Goal: Transaction & Acquisition: Subscribe to service/newsletter

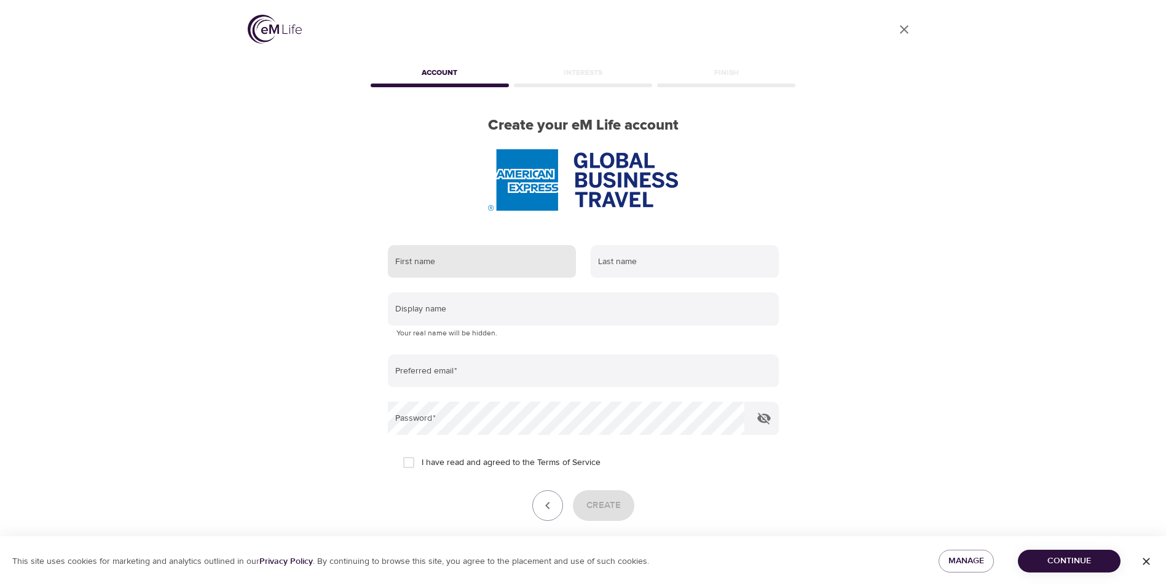
click at [477, 265] on input "text" at bounding box center [482, 261] width 188 height 33
type input "[PERSON_NAME]"
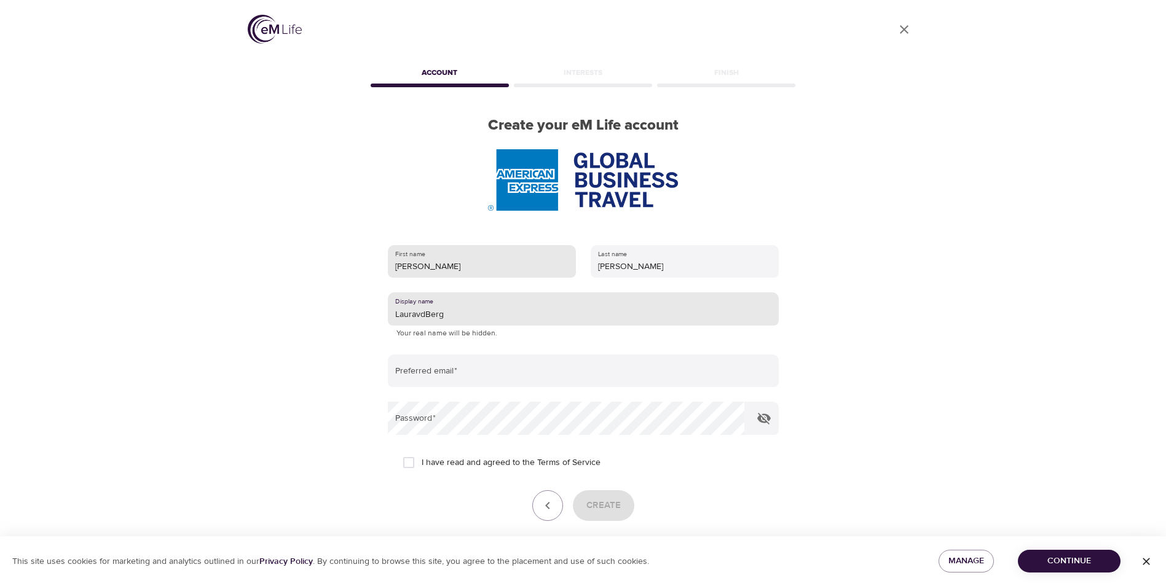
type input "LauravdBerg"
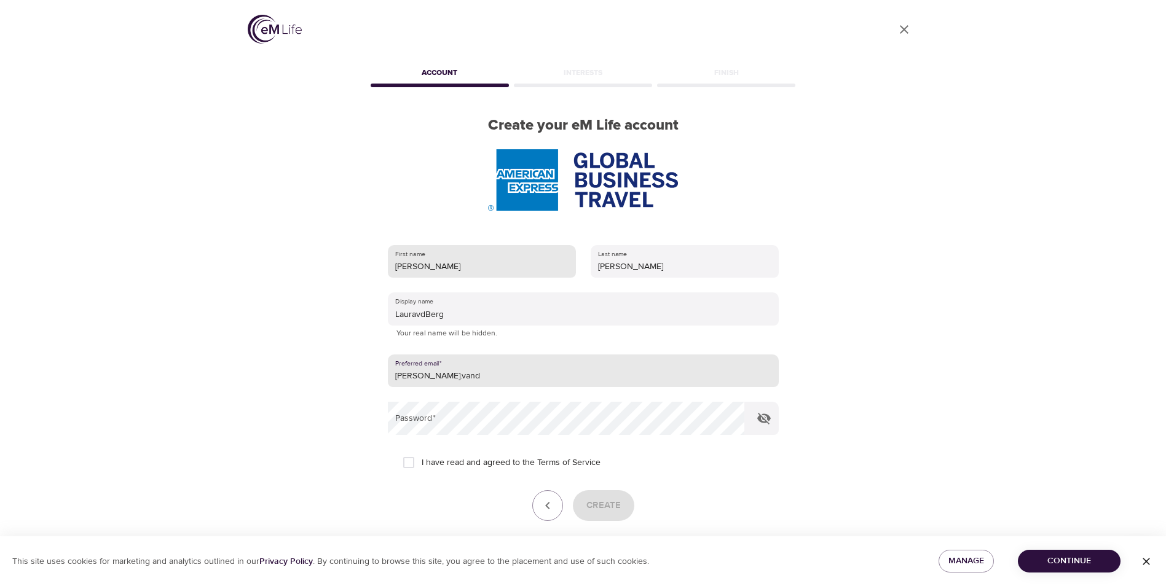
type input "[PERSON_NAME][EMAIL_ADDRESS][PERSON_NAME][DOMAIN_NAME]"
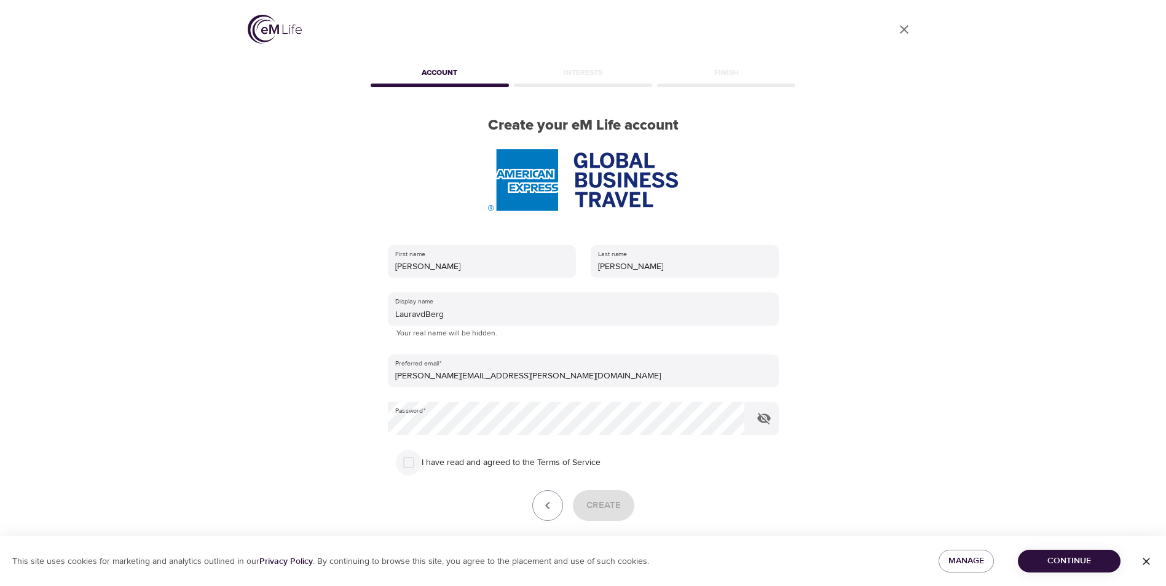
click at [412, 462] on input "I have read and agreed to the Terms of Service" at bounding box center [409, 463] width 26 height 26
checkbox input "true"
click at [615, 504] on span "Create" at bounding box center [603, 506] width 34 height 16
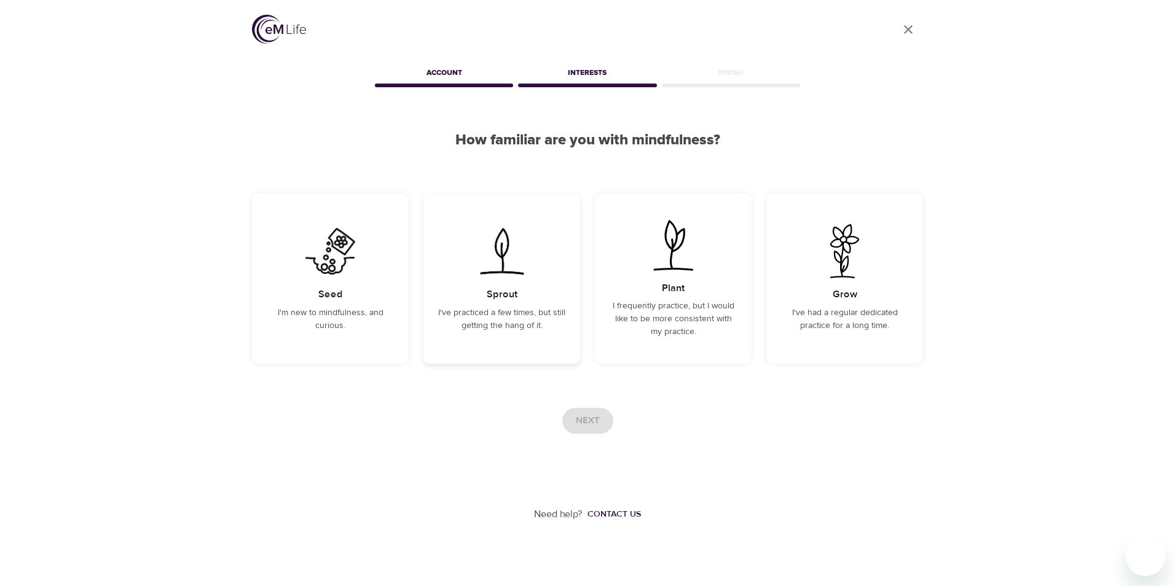
click at [514, 274] on img at bounding box center [502, 251] width 62 height 54
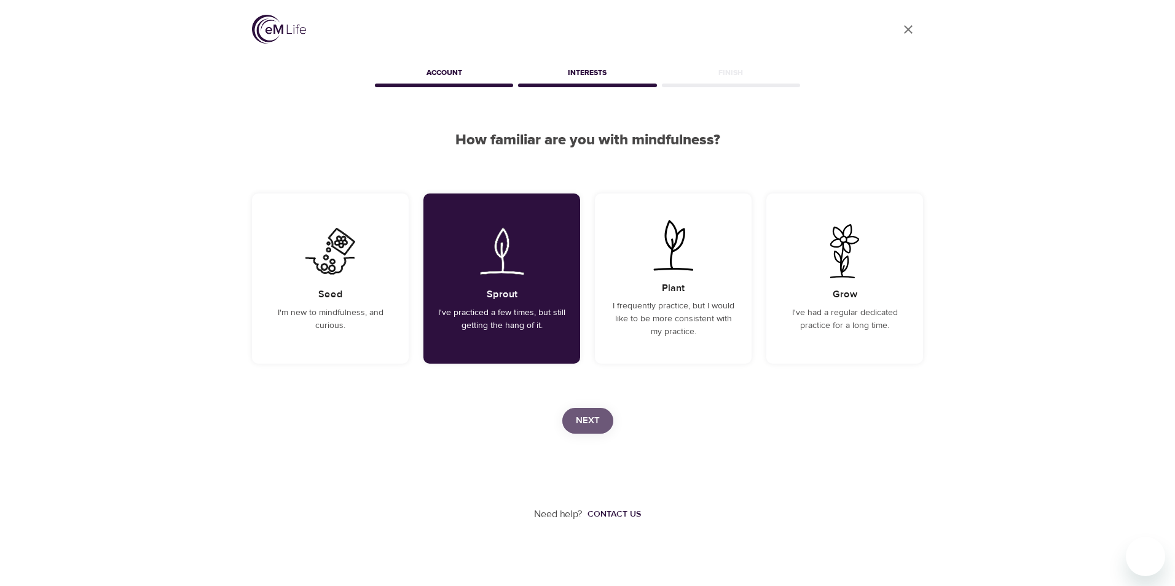
click at [589, 417] on span "Next" at bounding box center [588, 421] width 24 height 16
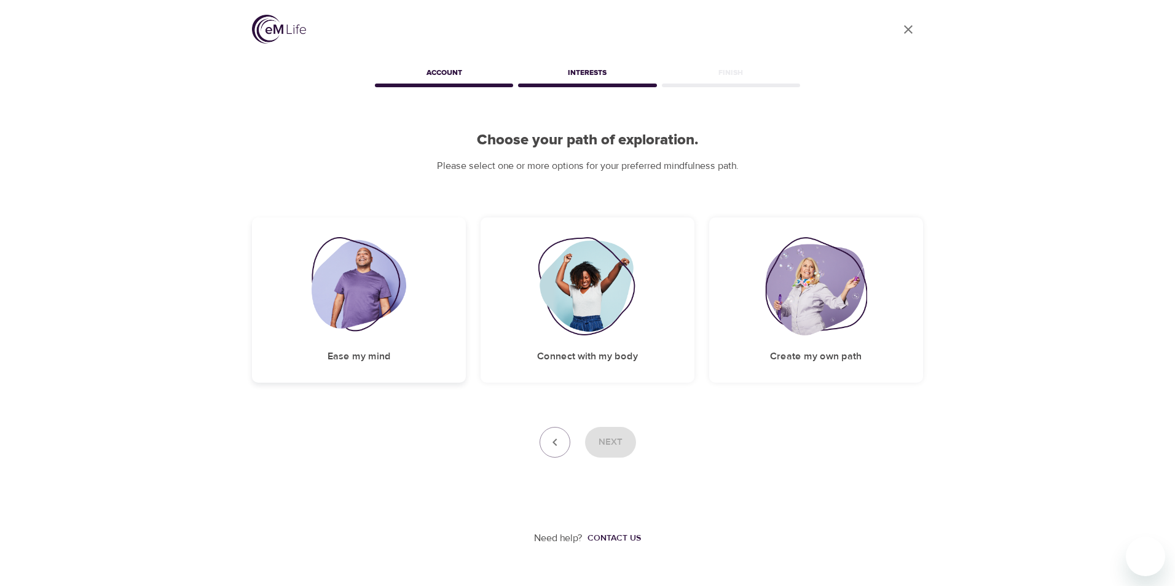
click at [365, 300] on img at bounding box center [359, 286] width 95 height 98
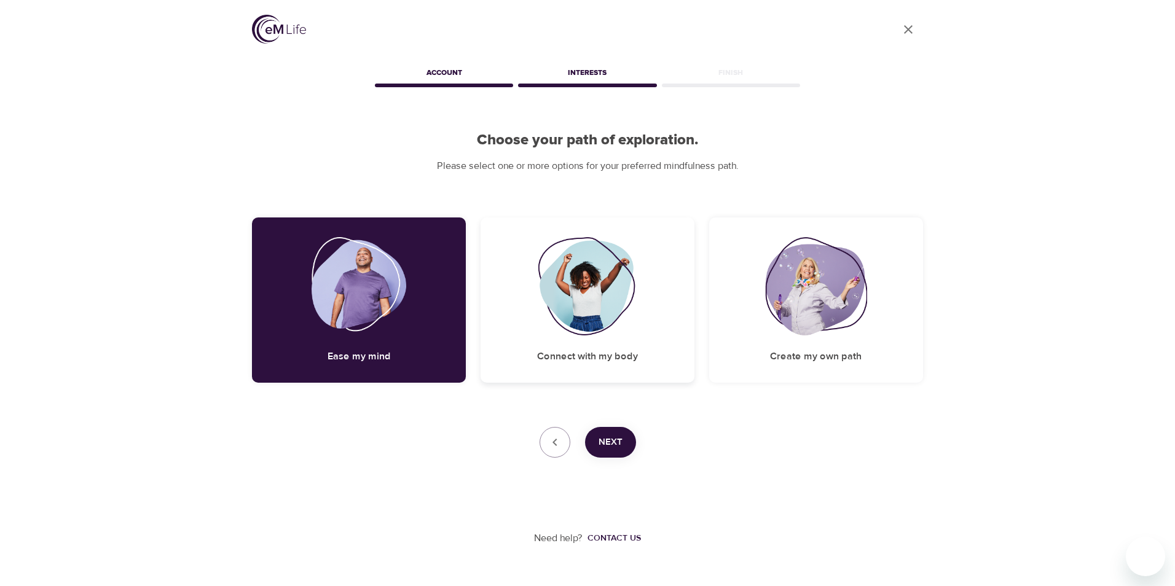
click at [596, 318] on img at bounding box center [588, 286] width 100 height 98
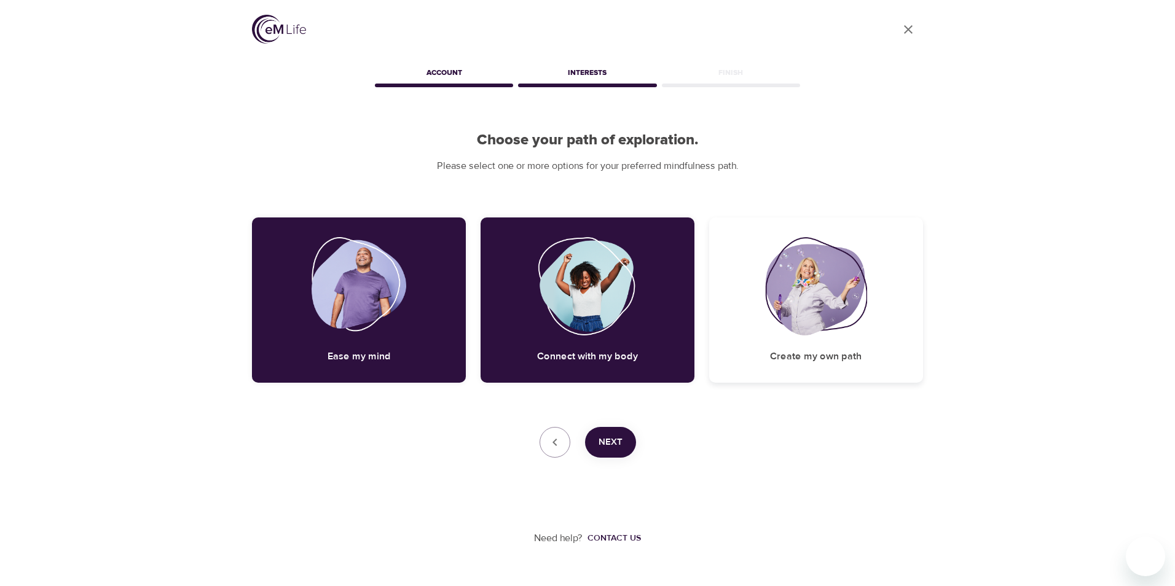
click at [834, 316] on img at bounding box center [816, 286] width 102 height 98
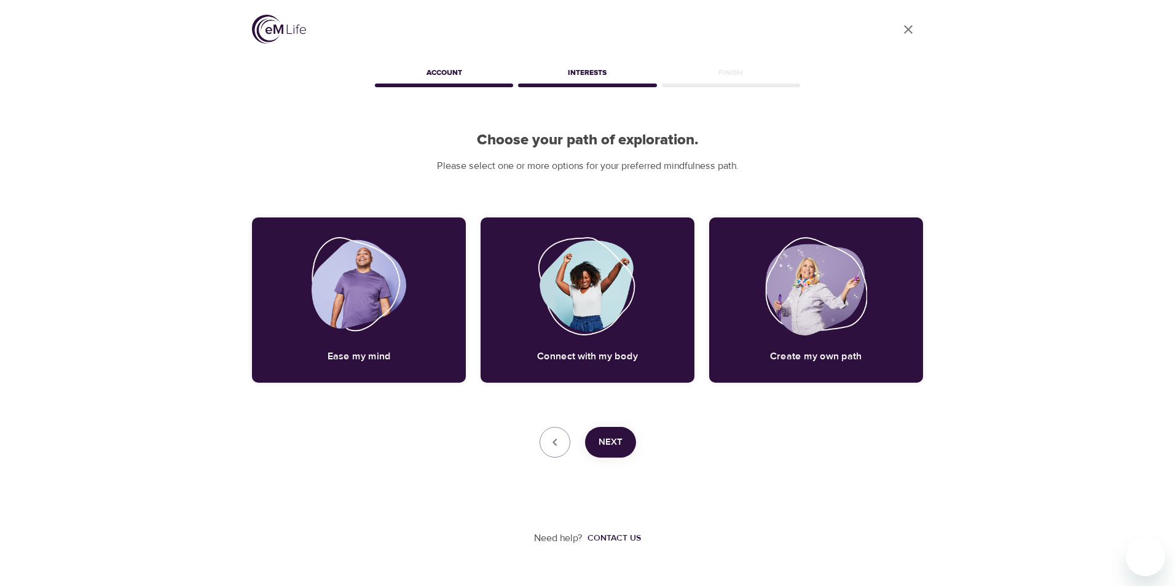
click at [602, 445] on span "Next" at bounding box center [610, 442] width 24 height 16
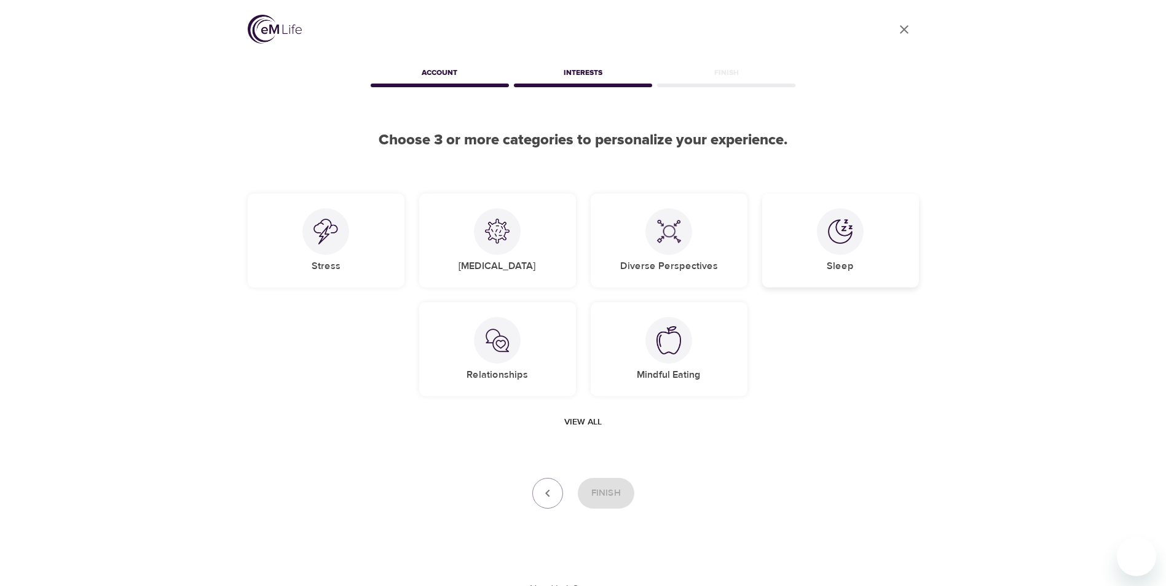
click at [855, 245] on div at bounding box center [840, 231] width 47 height 47
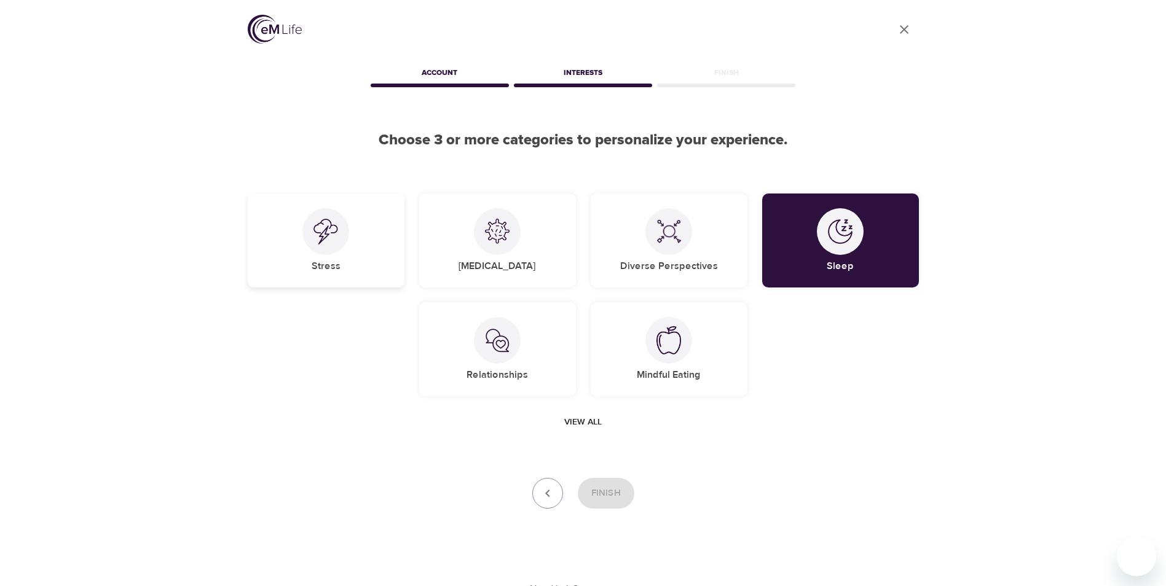
click at [317, 236] on img at bounding box center [325, 232] width 25 height 26
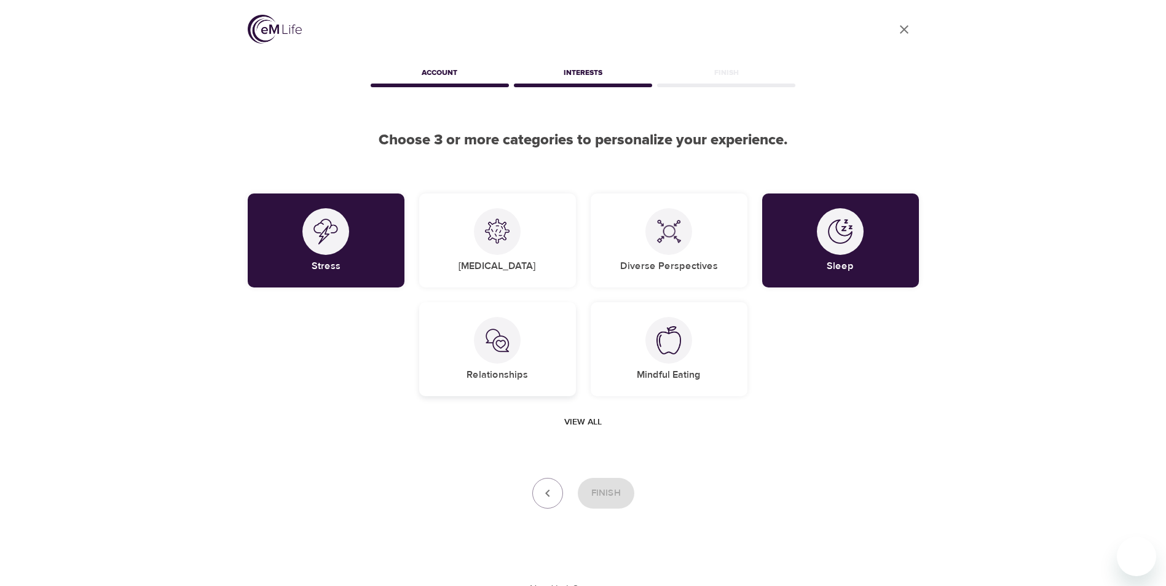
click at [497, 345] on img at bounding box center [497, 340] width 25 height 25
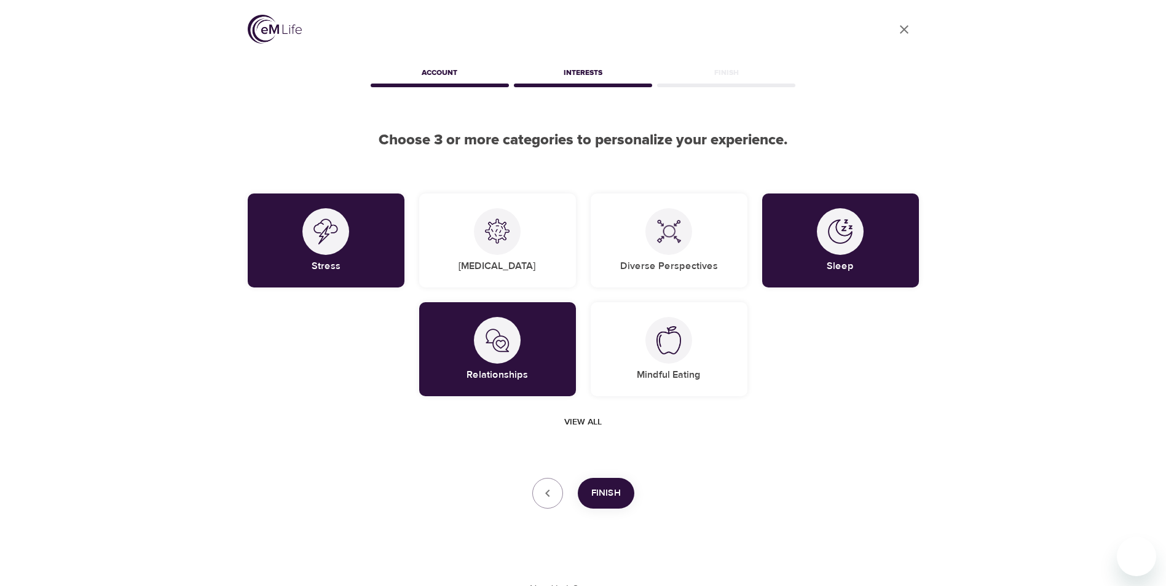
click at [587, 424] on span "View all" at bounding box center [582, 422] width 37 height 15
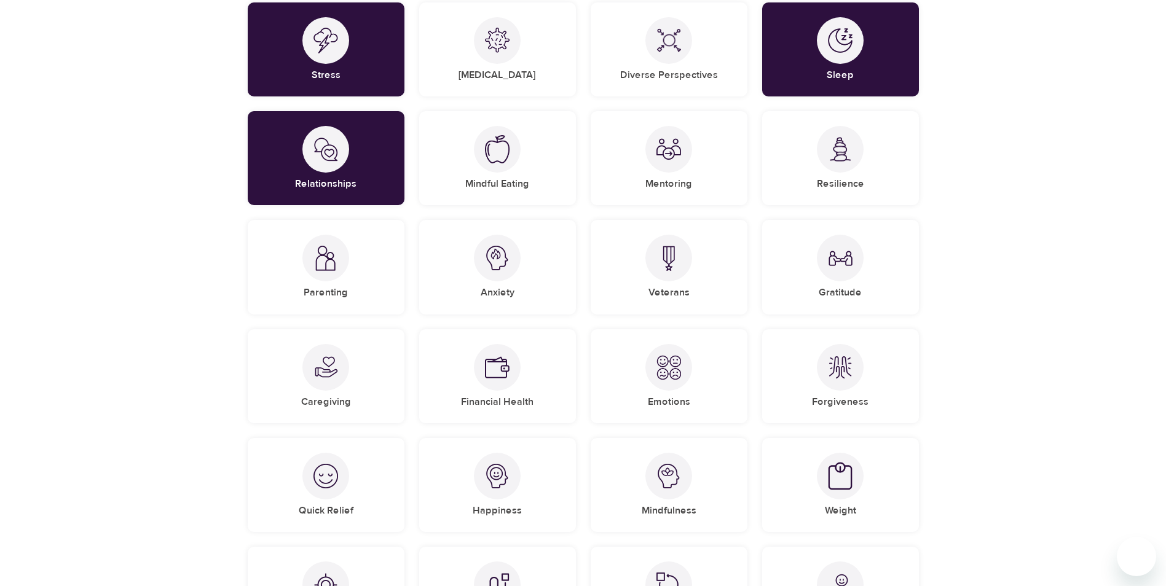
scroll to position [246, 0]
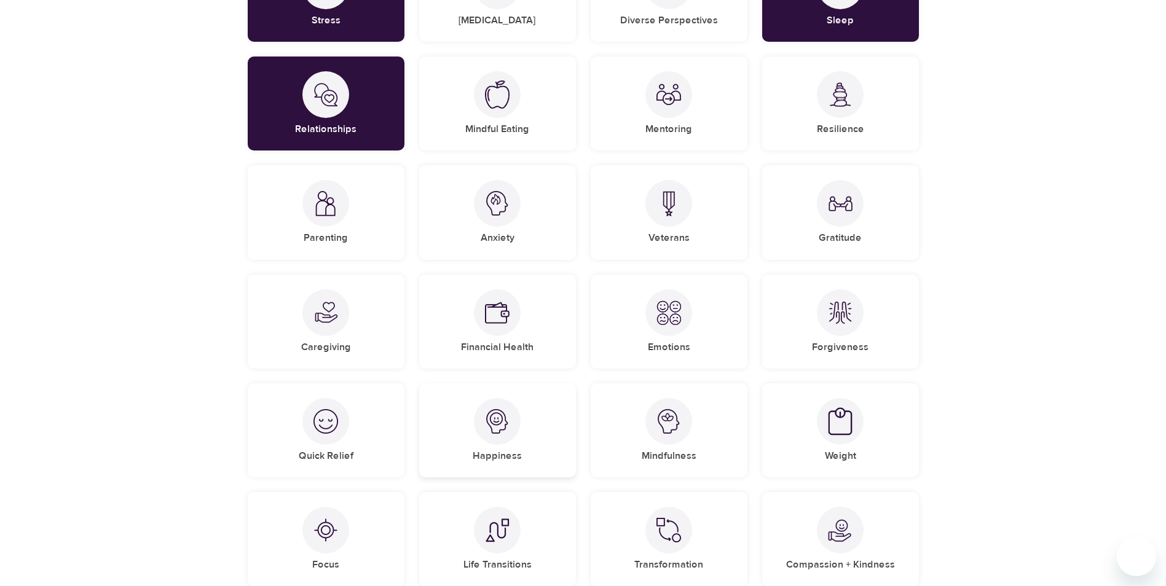
click at [490, 431] on img at bounding box center [497, 421] width 25 height 25
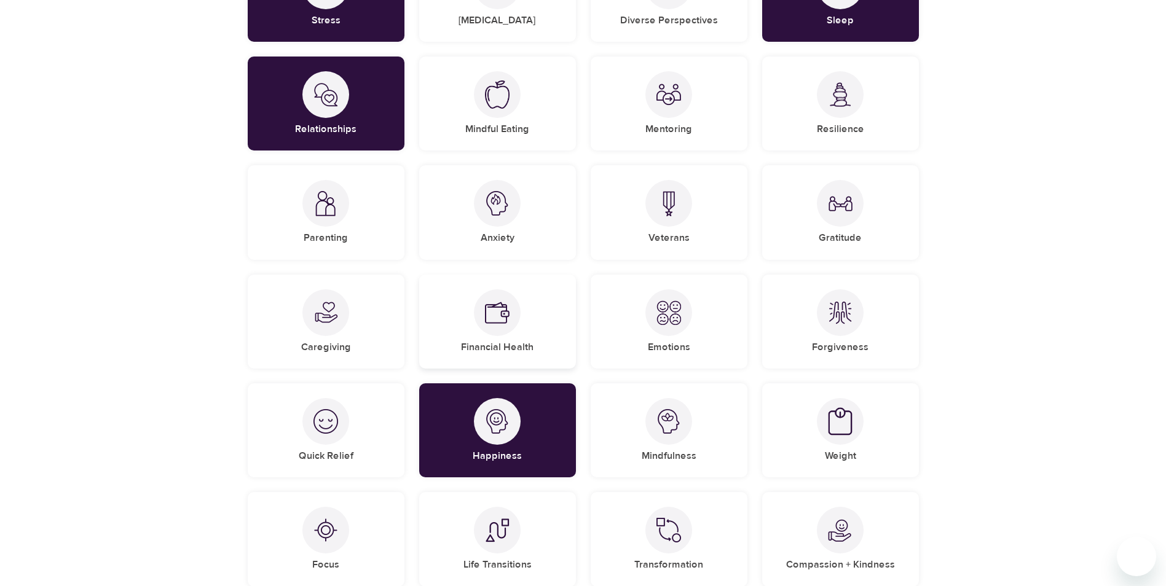
click at [500, 312] on img at bounding box center [497, 312] width 25 height 25
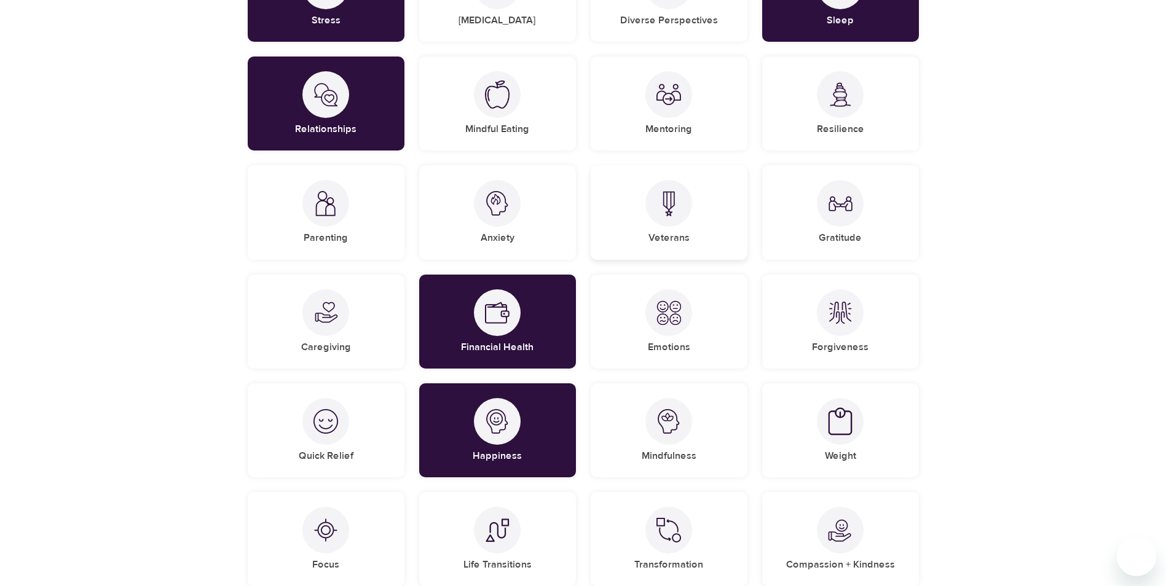
click at [670, 217] on div at bounding box center [668, 203] width 47 height 47
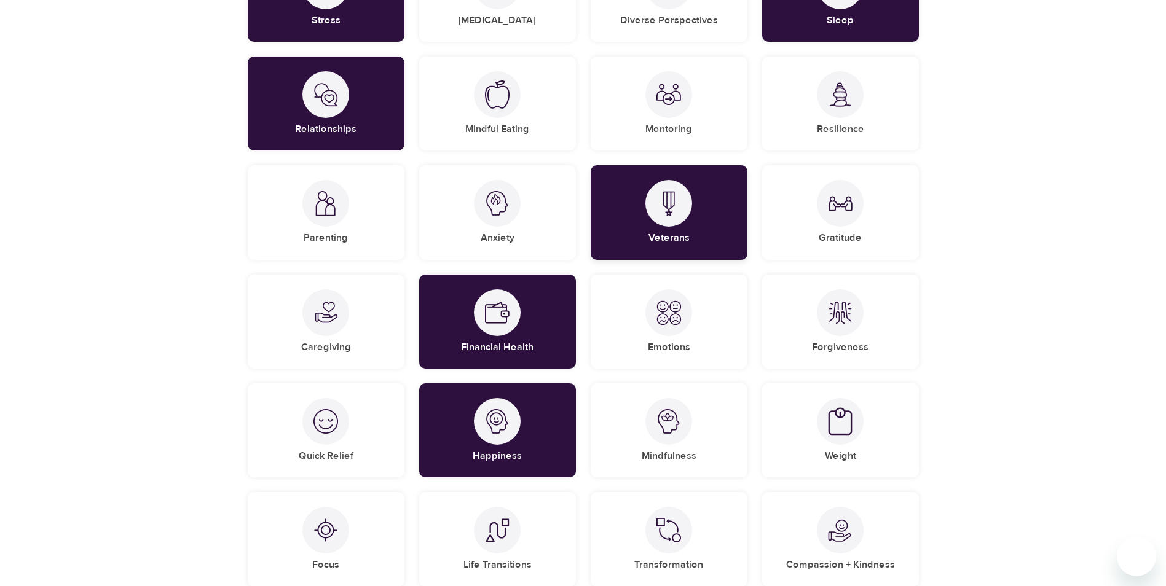
click at [631, 213] on div "Veterans" at bounding box center [668, 212] width 157 height 94
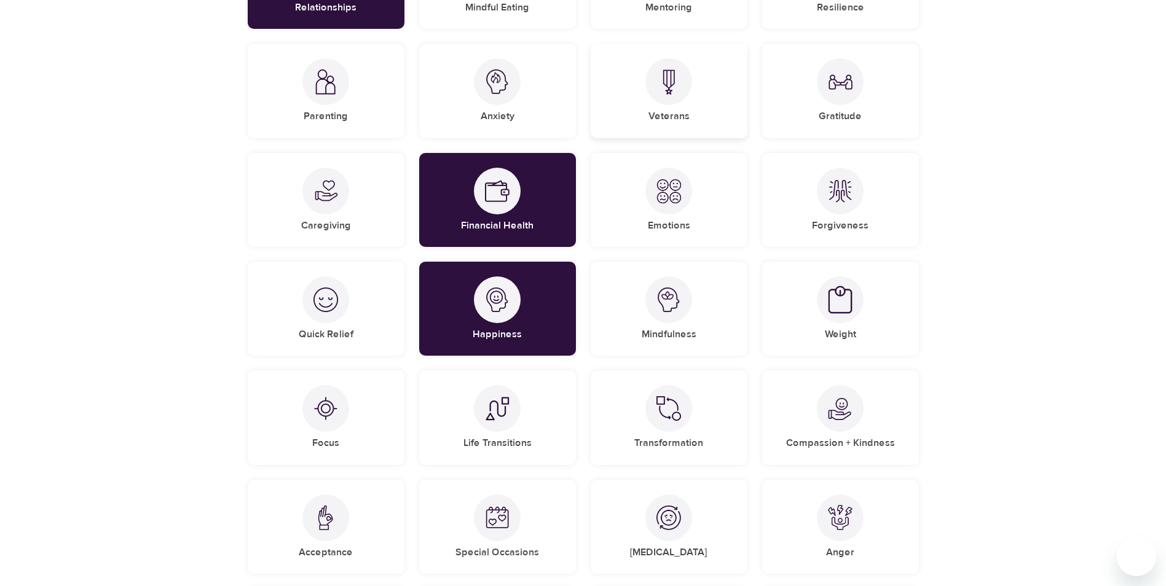
scroll to position [369, 0]
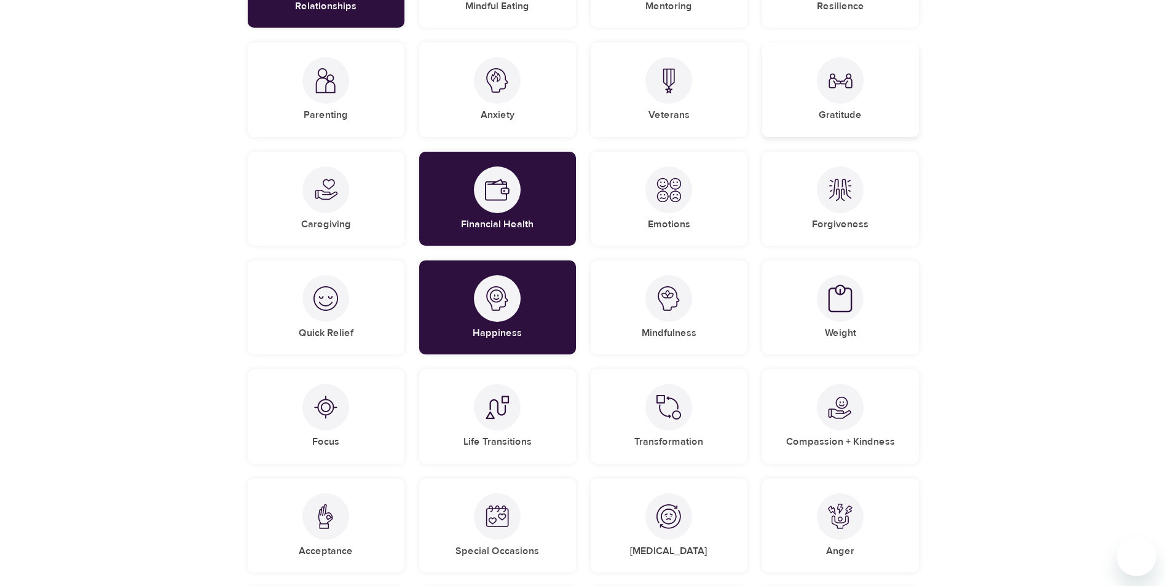
click at [809, 84] on div "Gratitude" at bounding box center [840, 89] width 157 height 94
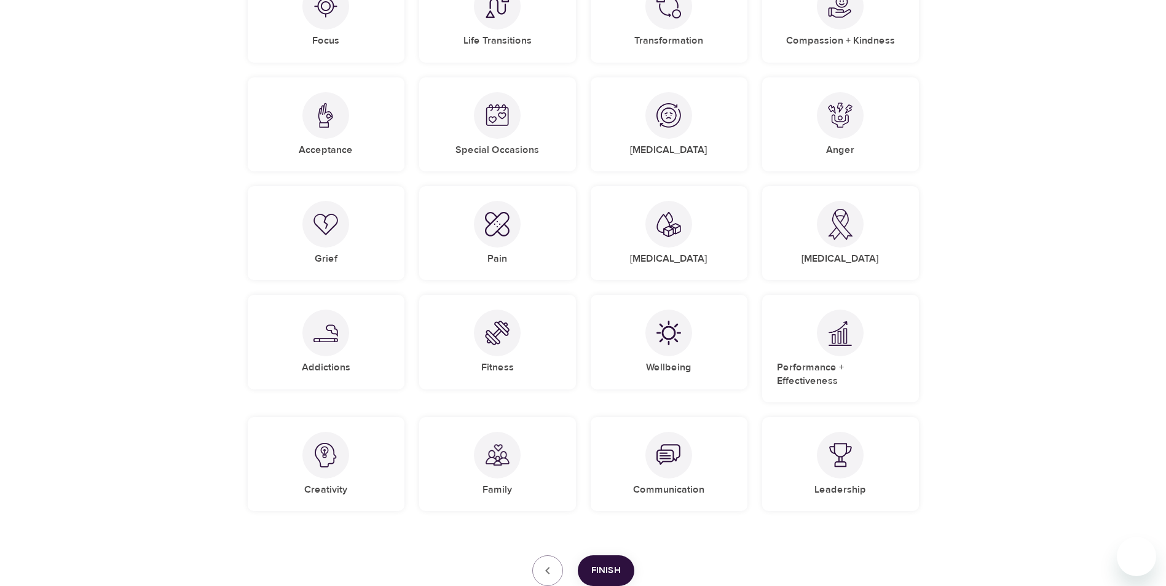
scroll to position [799, 0]
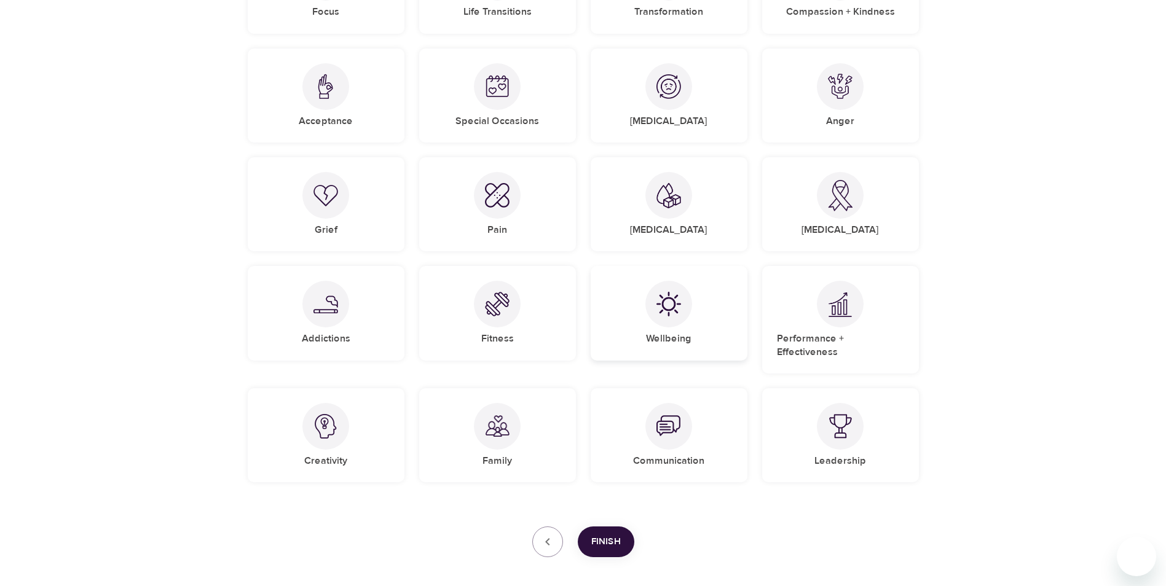
click at [657, 306] on img at bounding box center [668, 304] width 25 height 25
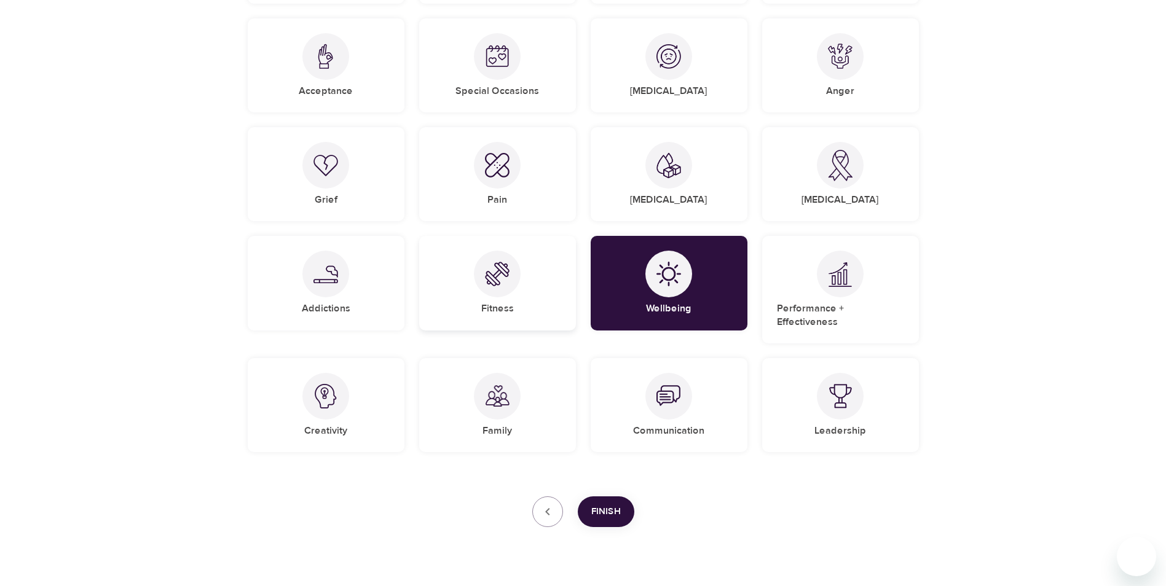
scroll to position [845, 0]
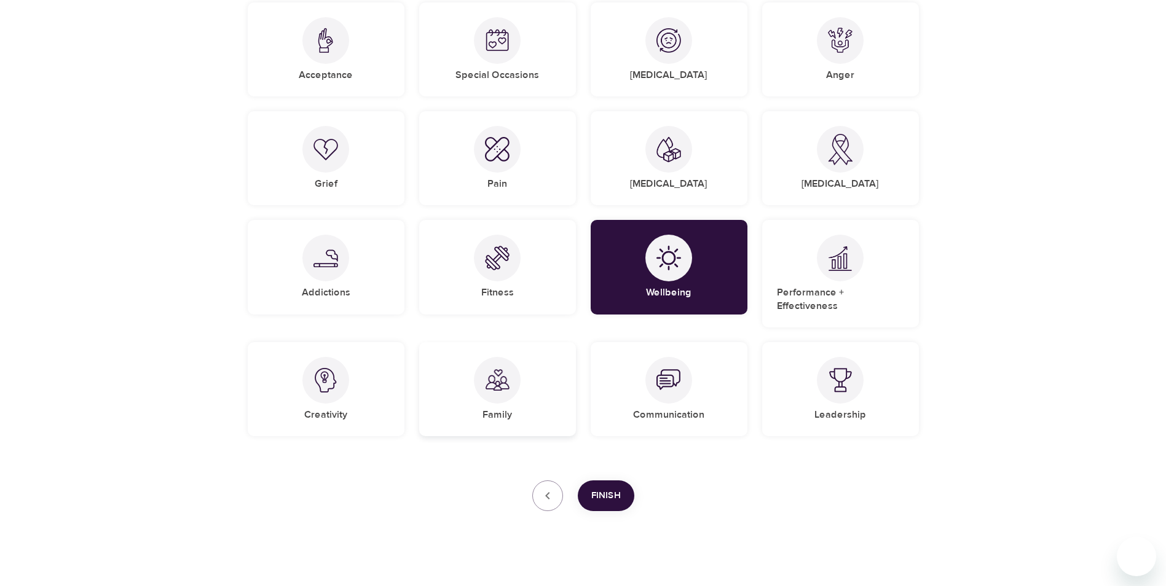
click at [512, 377] on div at bounding box center [497, 380] width 47 height 47
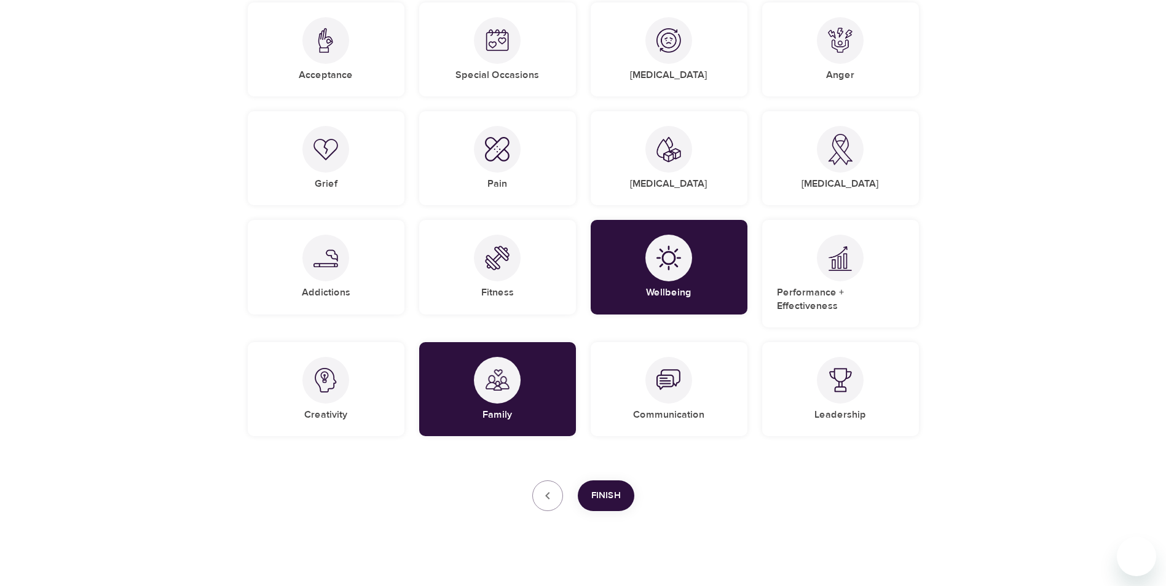
click at [602, 488] on span "Finish" at bounding box center [605, 496] width 29 height 16
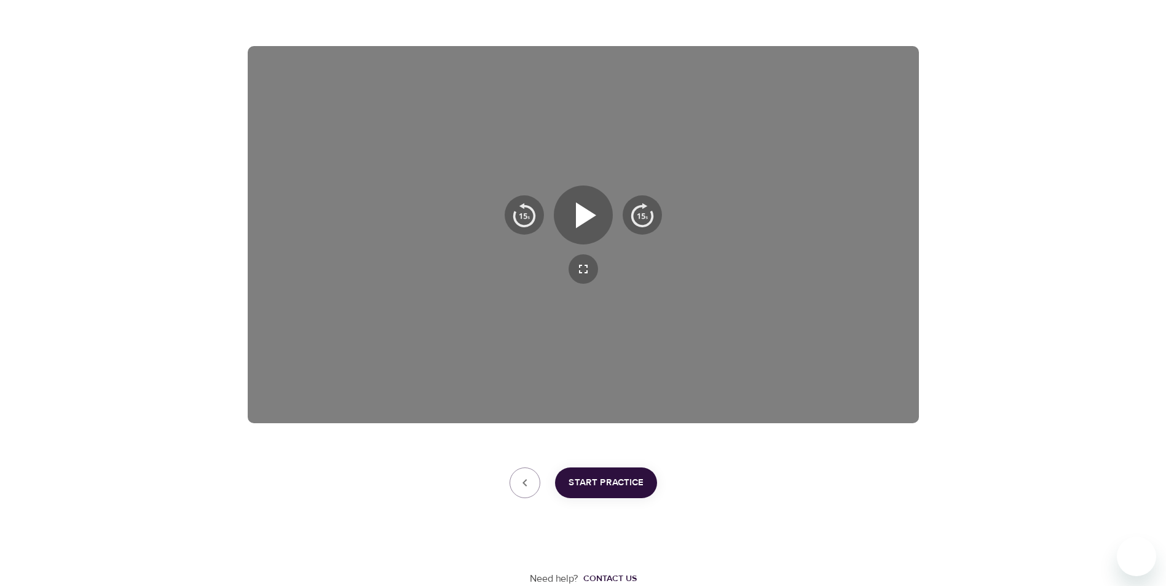
click at [786, 551] on div "Need help? Contact us" at bounding box center [583, 542] width 671 height 88
drag, startPoint x: 751, startPoint y: 477, endPoint x: 744, endPoint y: 477, distance: 6.8
click at [751, 477] on div "Start Practice" at bounding box center [583, 483] width 671 height 31
click at [619, 484] on span "Start Practice" at bounding box center [605, 483] width 75 height 16
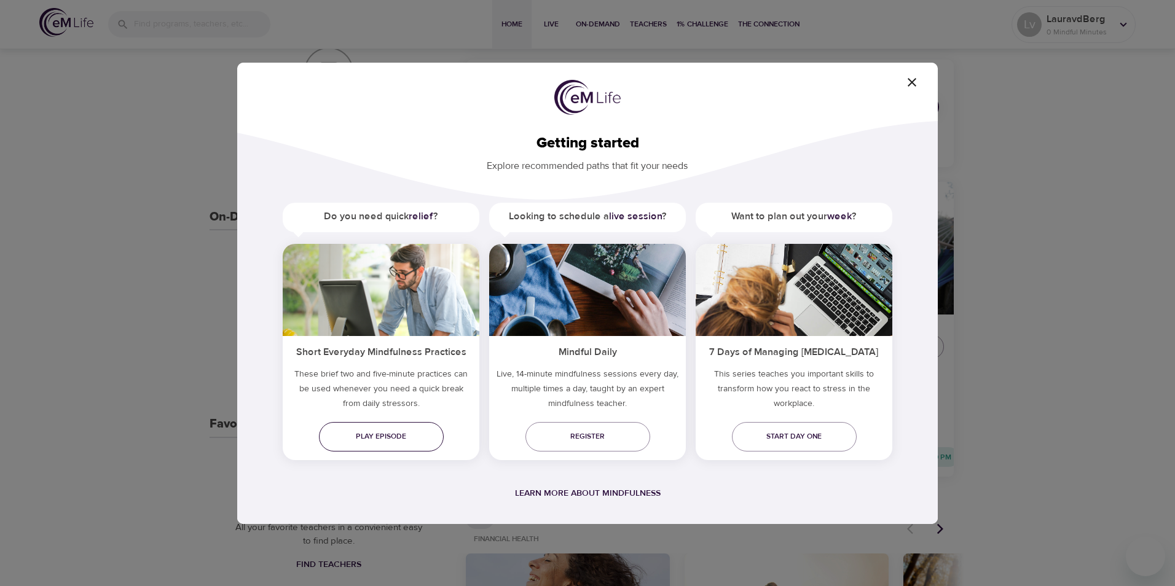
click at [384, 436] on span "Play episode" at bounding box center [381, 436] width 105 height 13
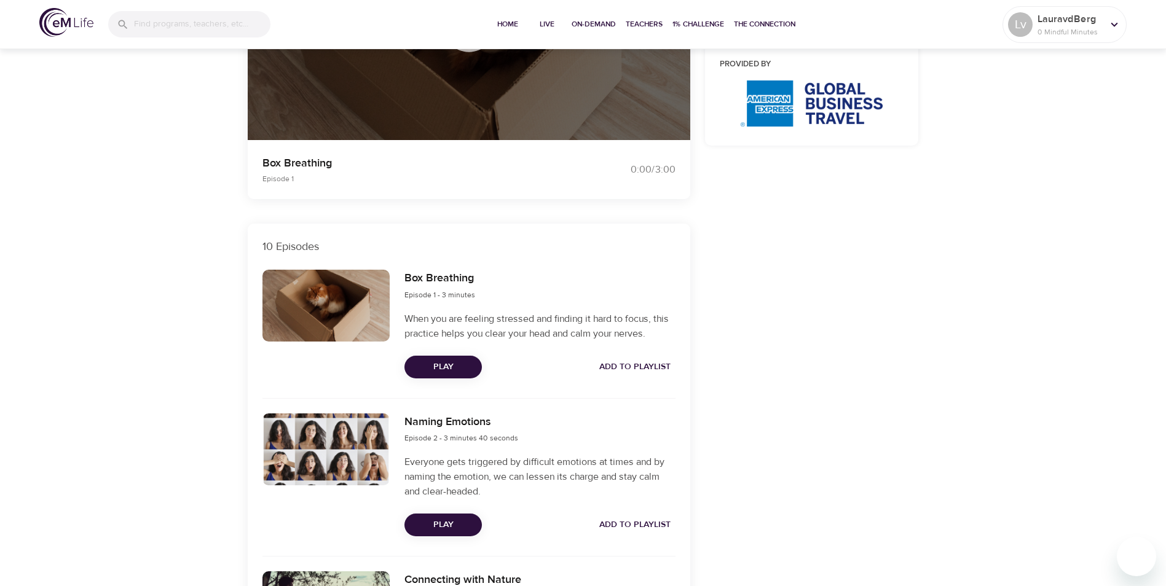
scroll to position [246, 0]
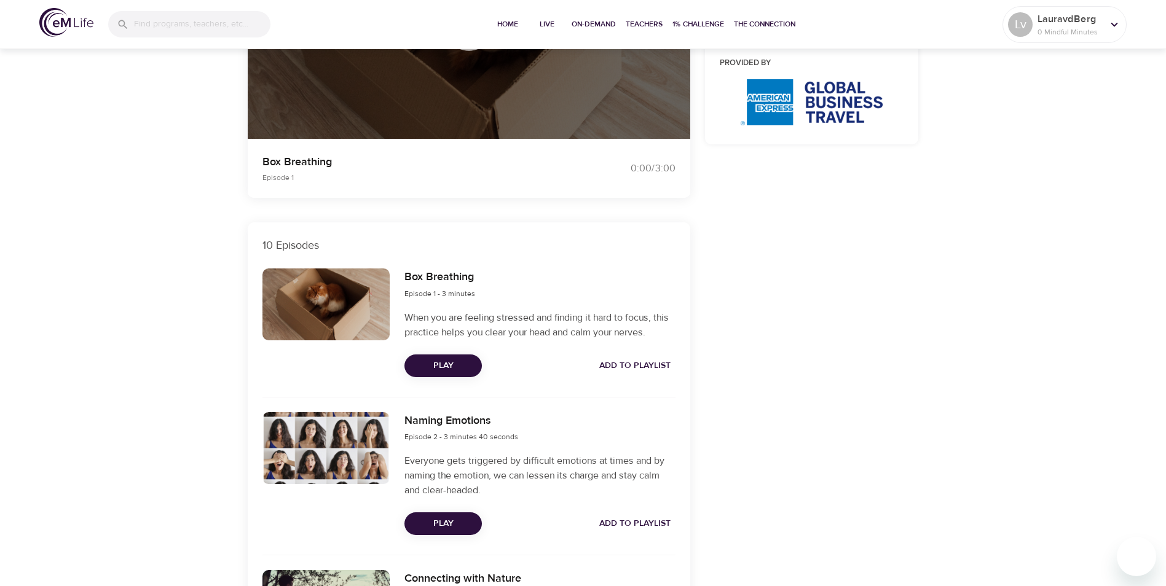
click at [444, 367] on span "Play" at bounding box center [443, 365] width 58 height 15
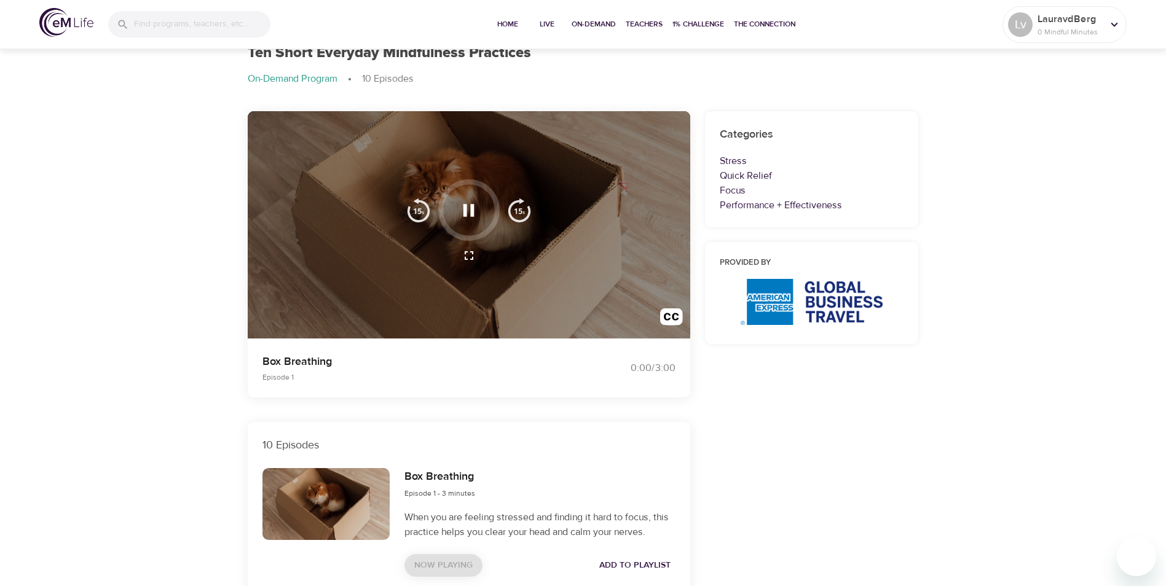
scroll to position [0, 0]
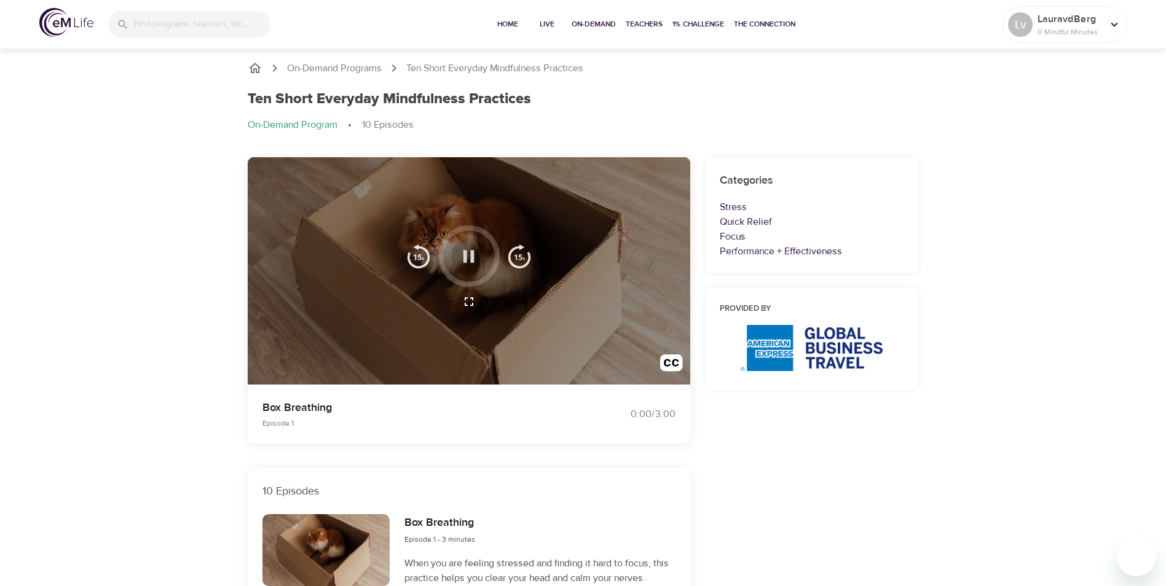
click at [467, 256] on icon "button" at bounding box center [469, 257] width 22 height 22
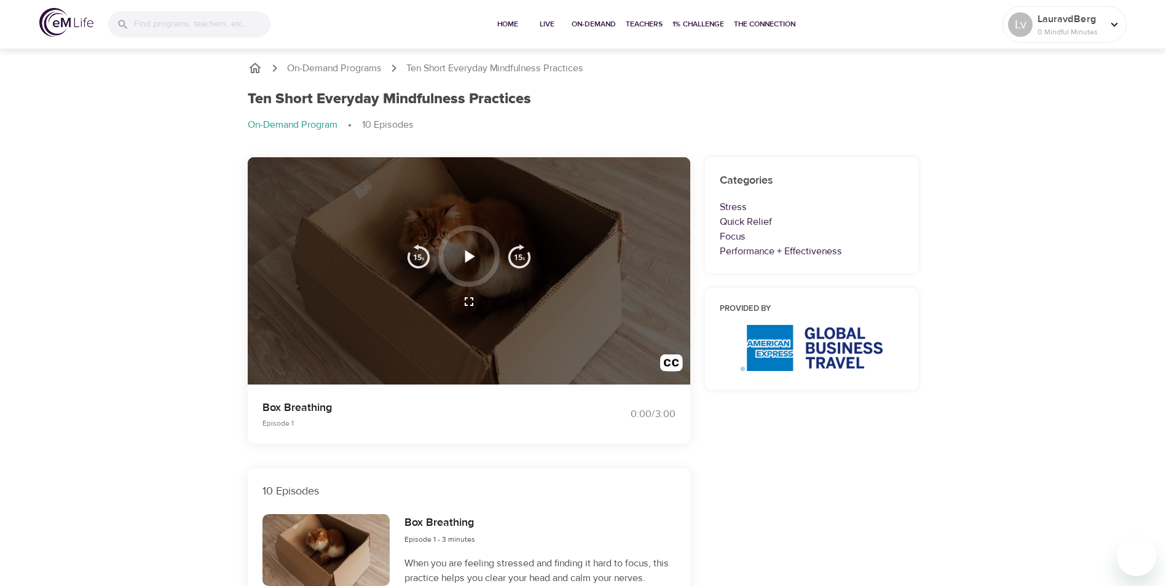
click at [467, 256] on icon "button" at bounding box center [470, 256] width 10 height 12
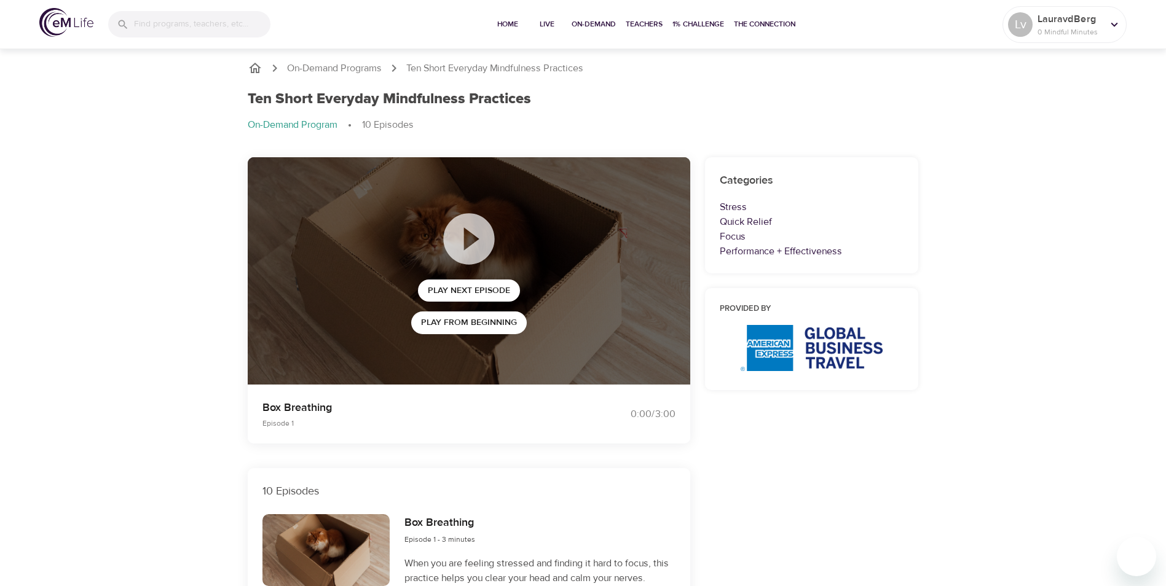
scroll to position [307, 0]
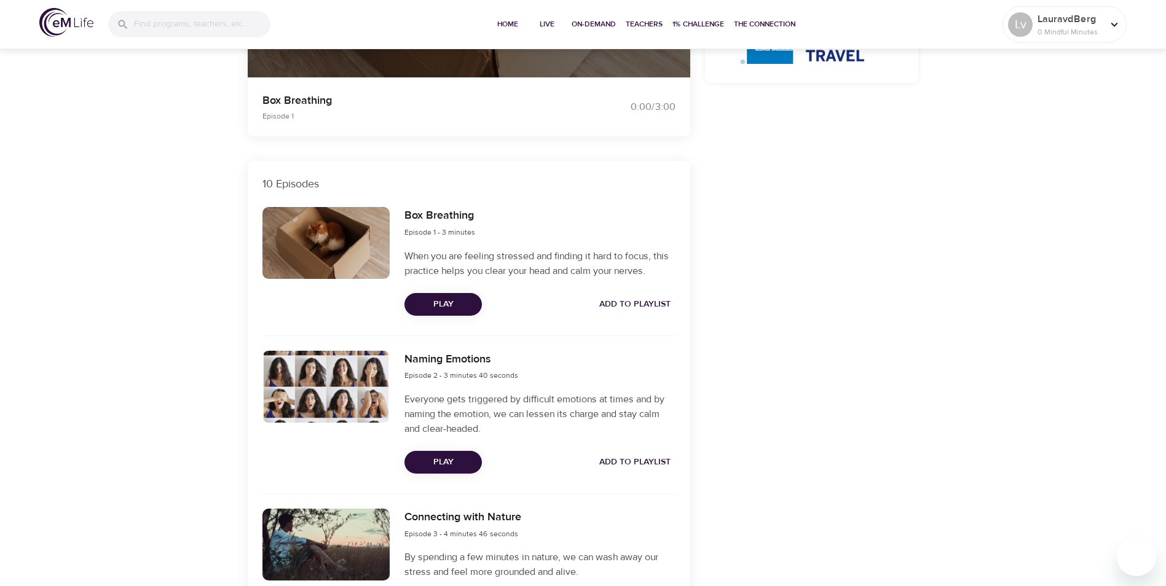
click at [445, 465] on span "Play" at bounding box center [443, 462] width 58 height 15
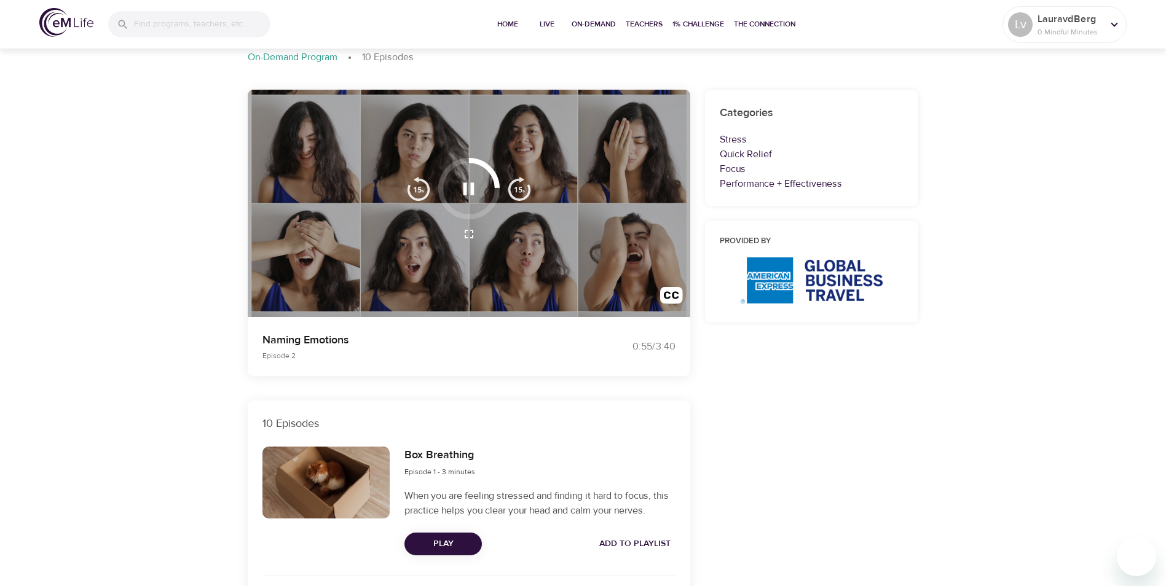
scroll to position [0, 0]
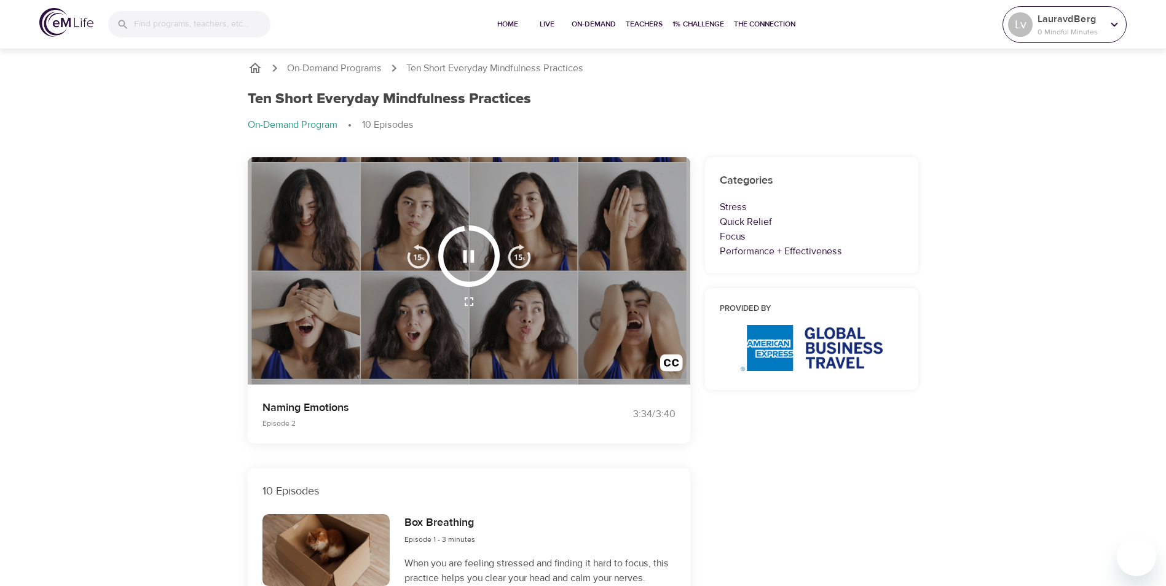
click at [1115, 25] on icon at bounding box center [1114, 24] width 7 height 4
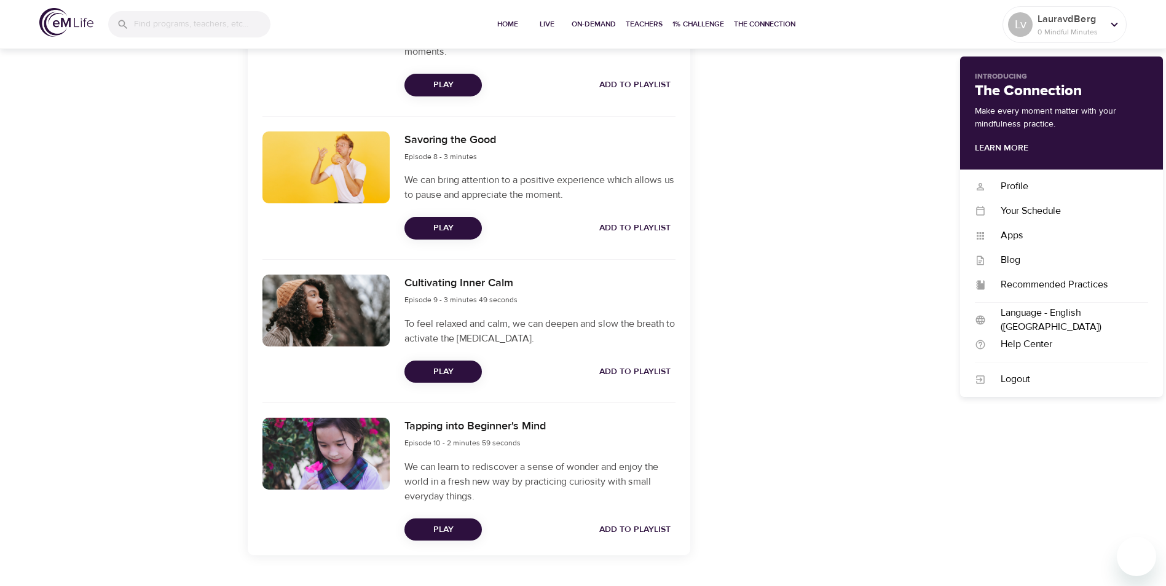
scroll to position [1505, 0]
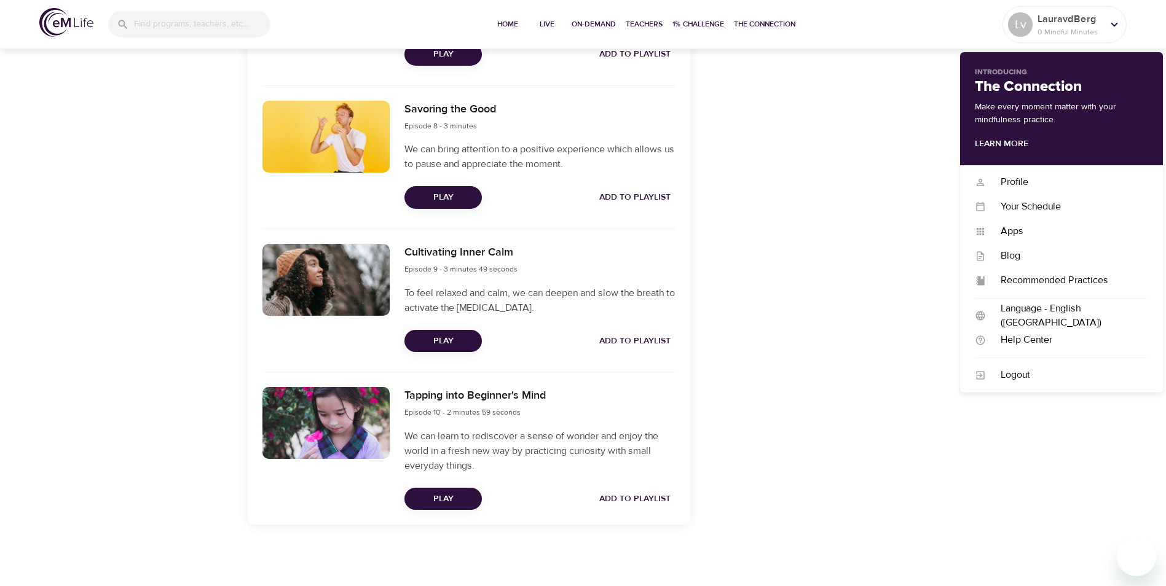
click at [453, 501] on span "Play" at bounding box center [443, 499] width 58 height 15
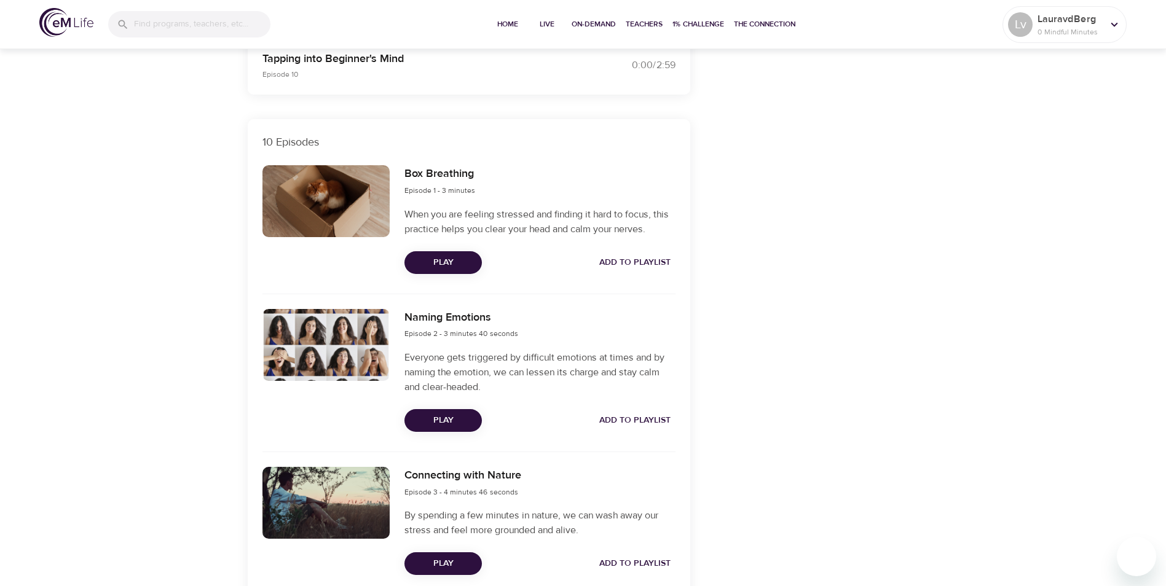
scroll to position [0, 0]
